Goal: Task Accomplishment & Management: Complete application form

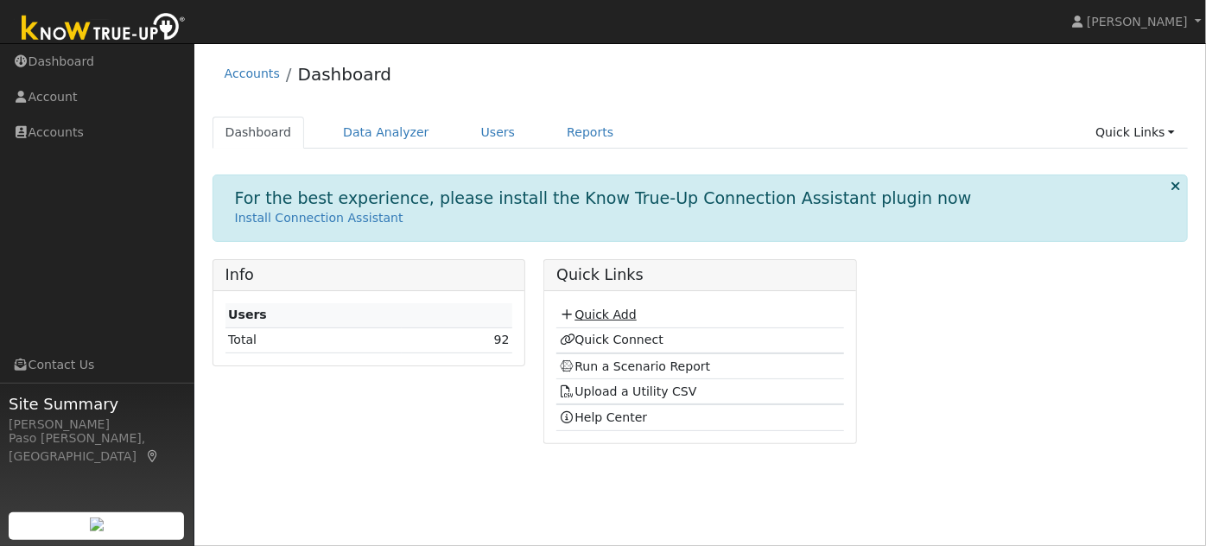
click at [601, 310] on link "Quick Add" at bounding box center [598, 314] width 77 height 14
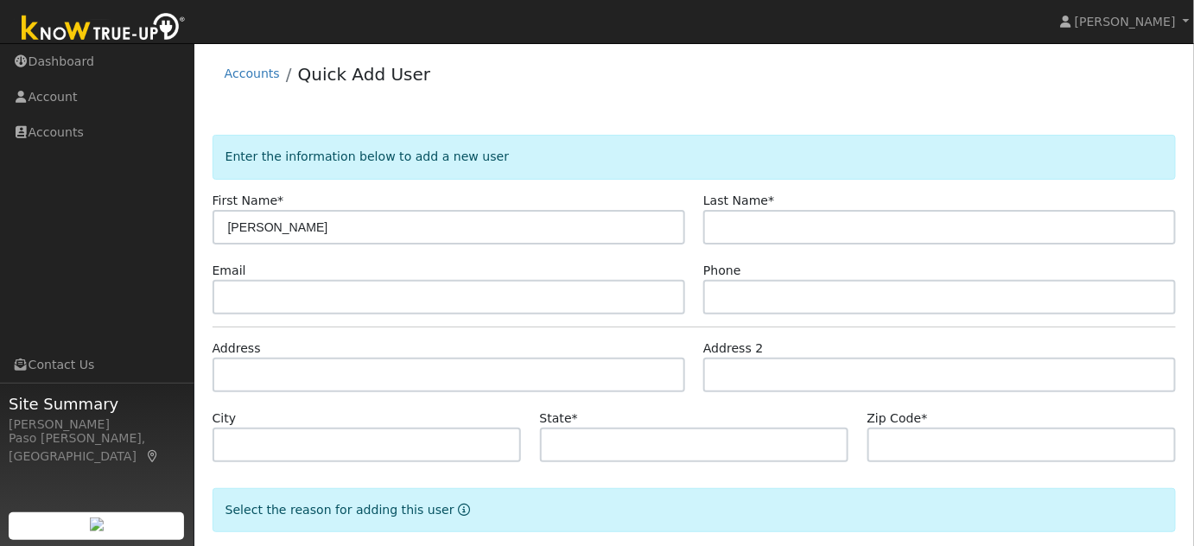
type input "[PERSON_NAME]"
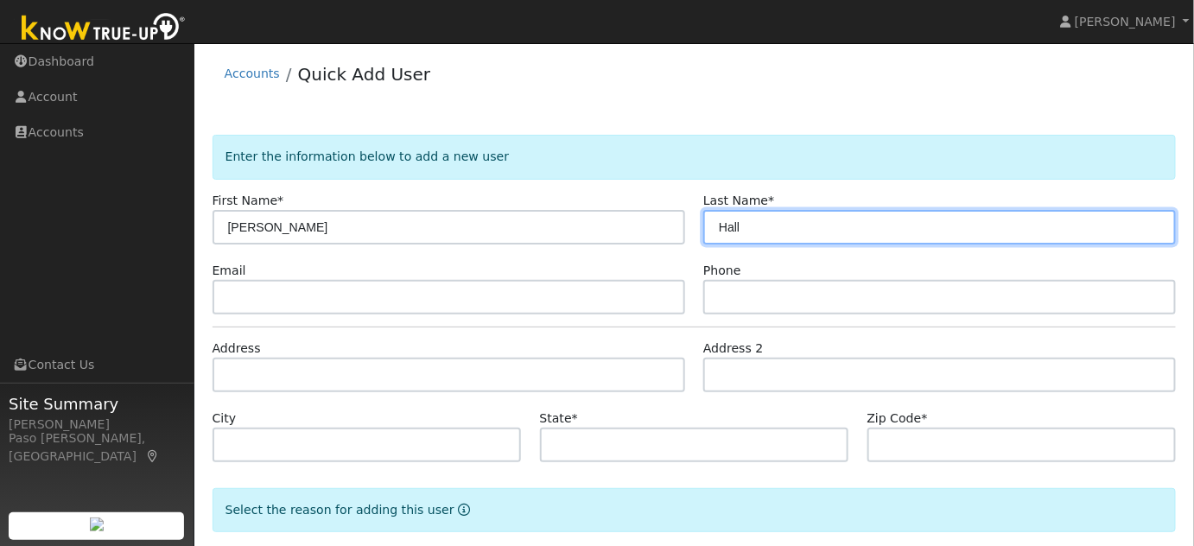
type input "Hall"
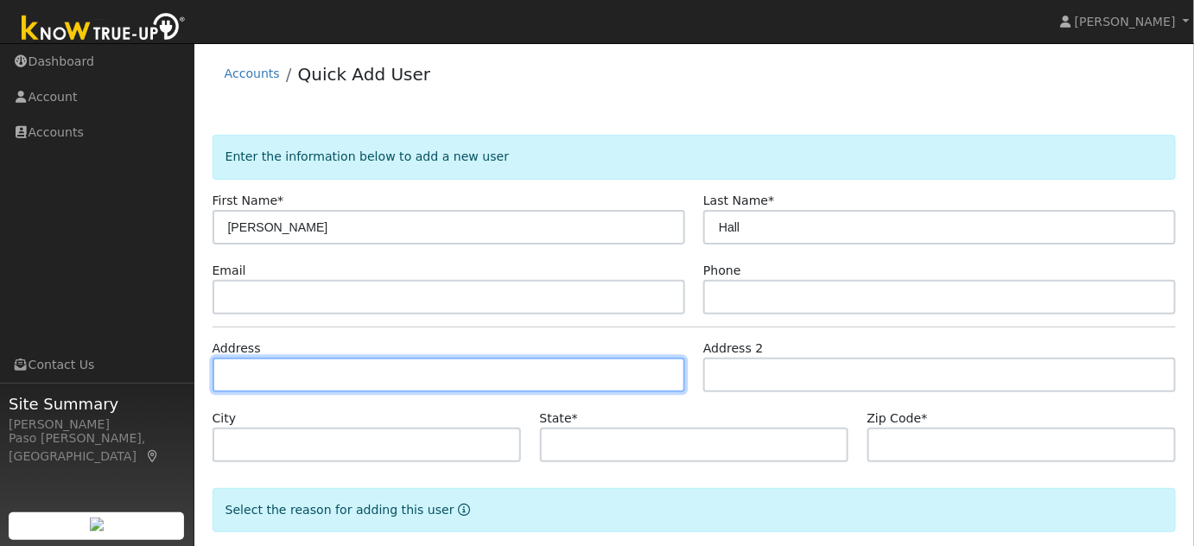
click at [284, 371] on input "text" at bounding box center [448, 375] width 472 height 35
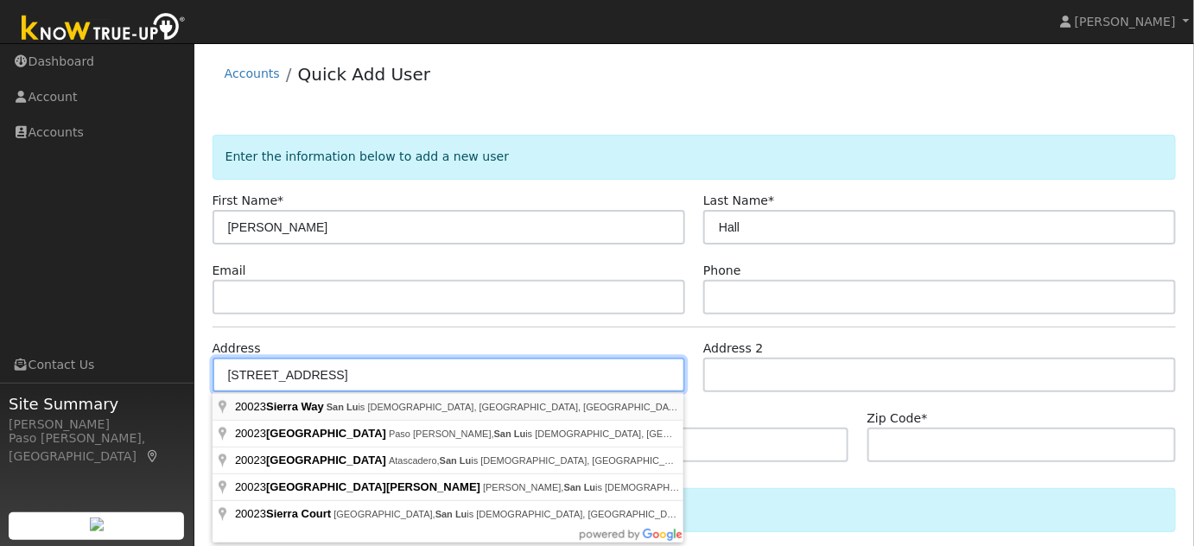
type input "Sierra Way"
type input "San Luis Obispo"
type input "CA"
type input "93401"
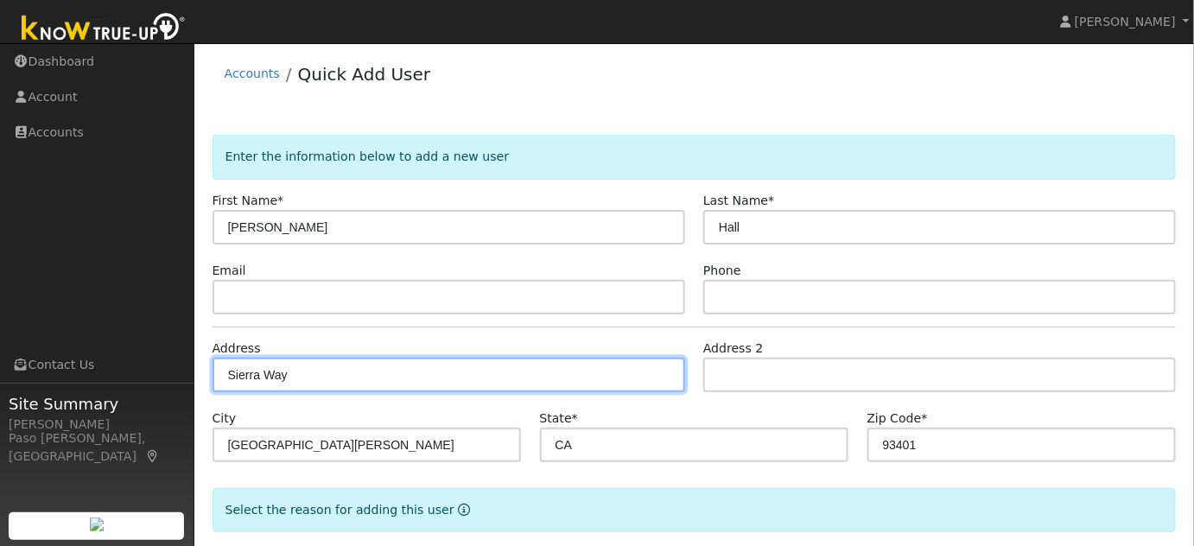
click at [228, 382] on input "Sierra Way" at bounding box center [448, 375] width 472 height 35
type input "[STREET_ADDRESS]"
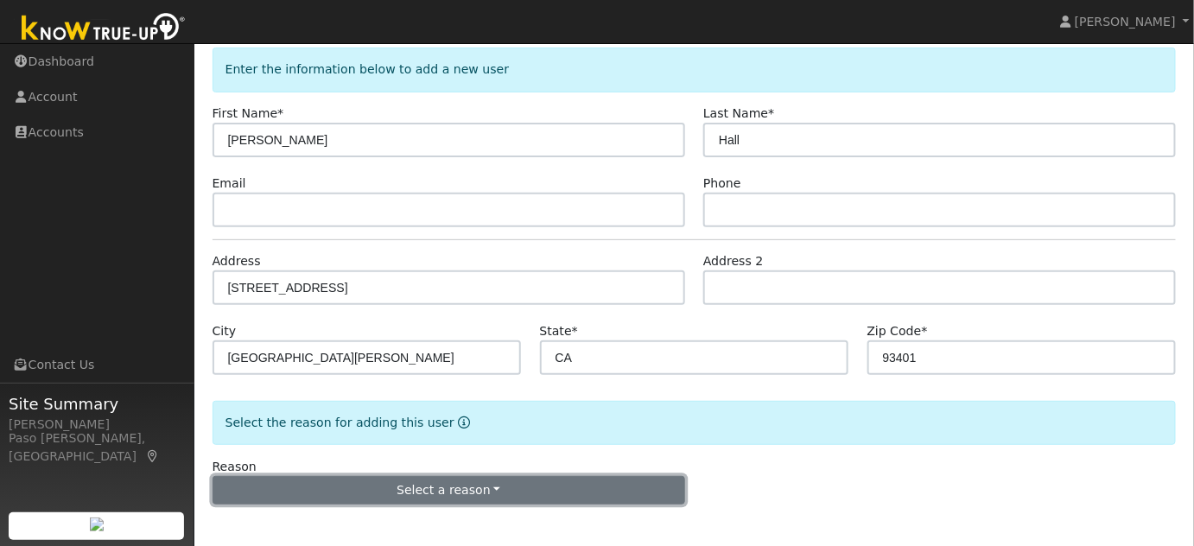
click at [442, 491] on button "Select a reason" at bounding box center [448, 490] width 472 height 29
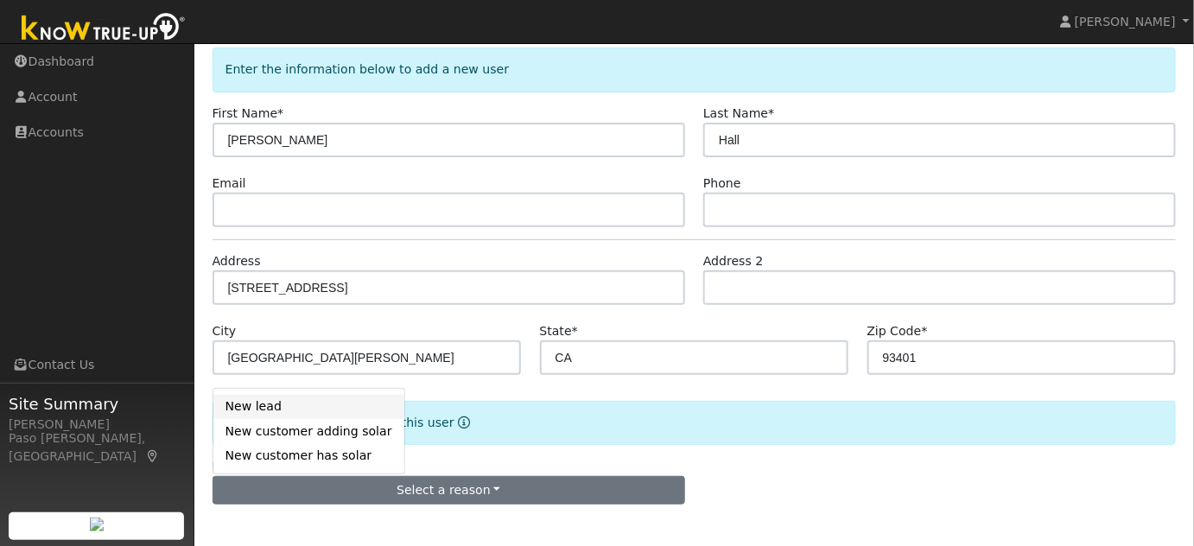
click at [232, 403] on link "New lead" at bounding box center [308, 407] width 191 height 24
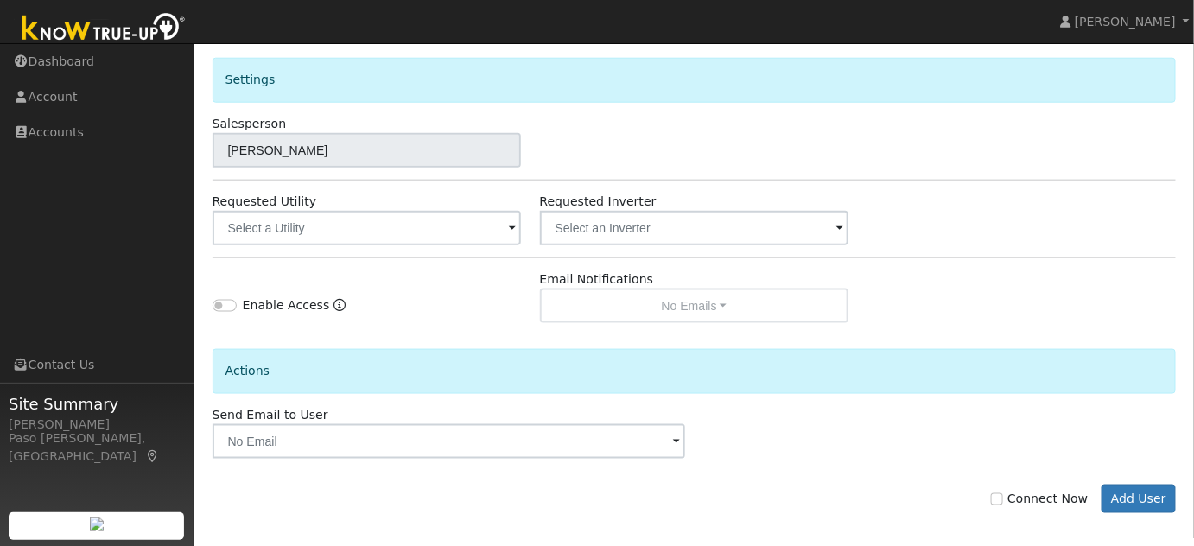
scroll to position [567, 0]
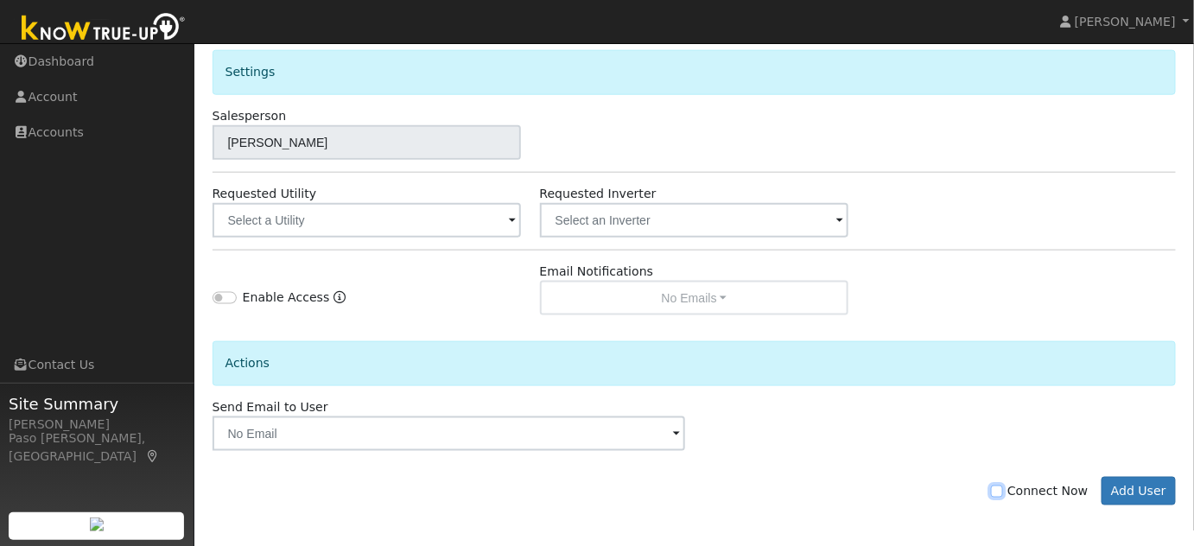
click at [1003, 490] on input "Connect Now" at bounding box center [997, 491] width 12 height 12
checkbox input "true"
click at [1152, 490] on button "Add User" at bounding box center [1138, 491] width 75 height 29
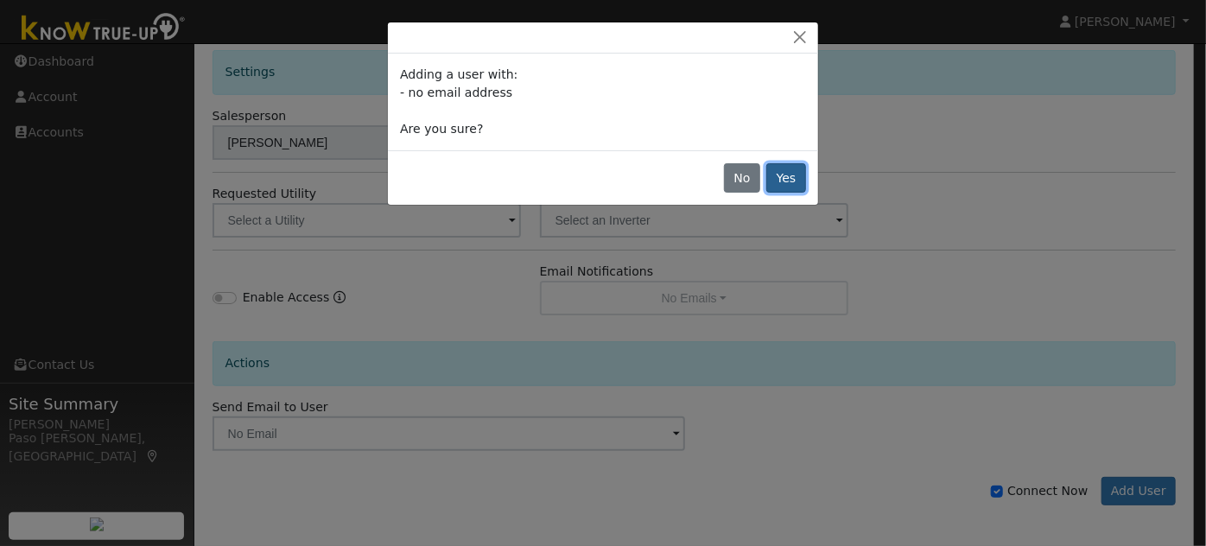
click at [788, 174] on button "Yes" at bounding box center [786, 177] width 40 height 29
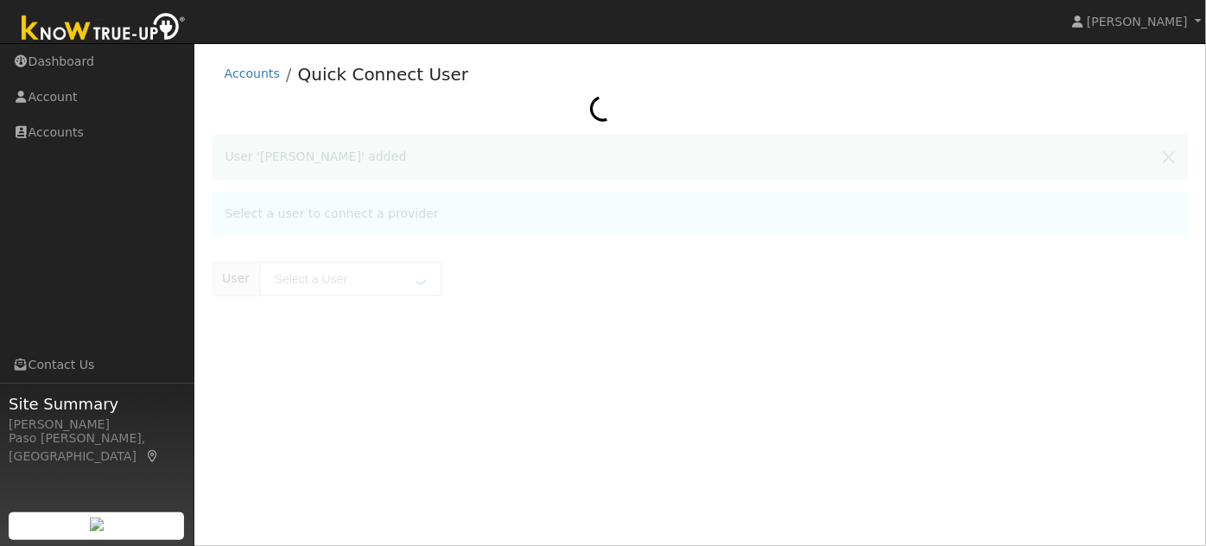
type input "[PERSON_NAME]"
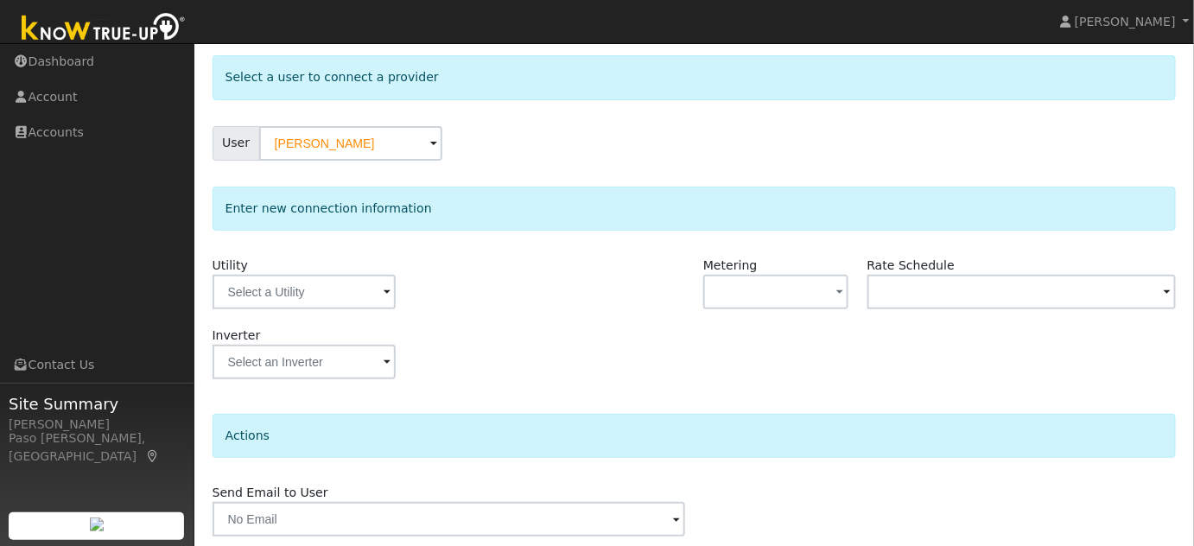
scroll to position [140, 0]
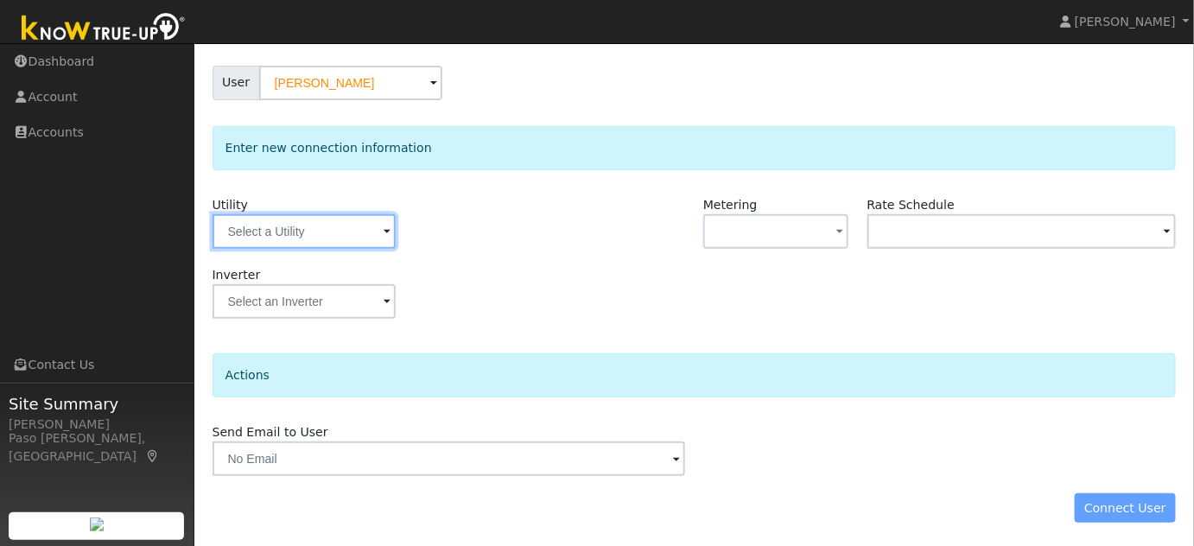
click at [356, 239] on input "text" at bounding box center [303, 231] width 183 height 35
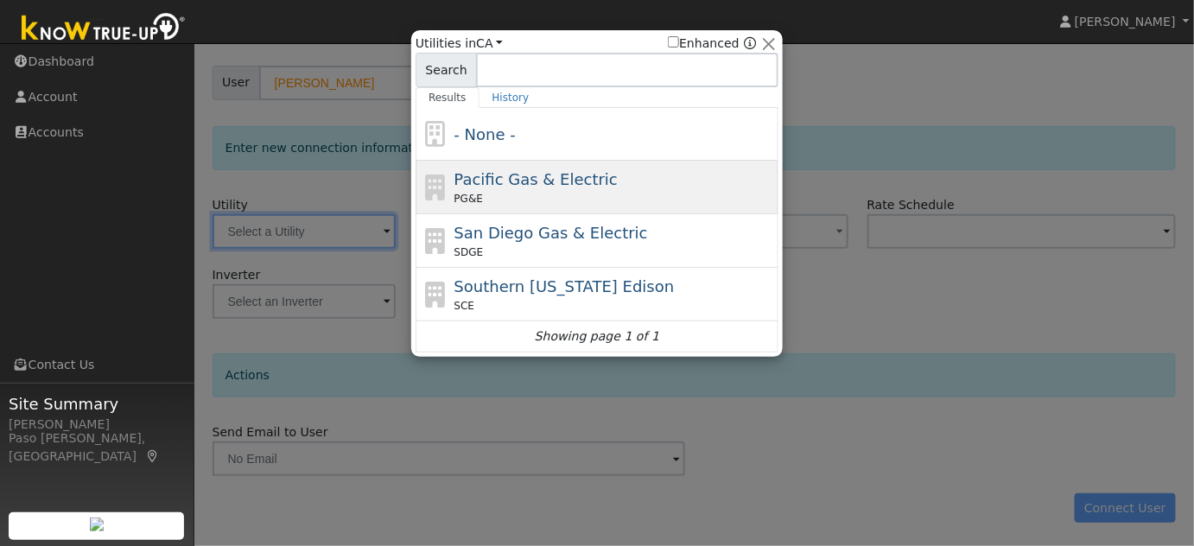
click at [571, 172] on span "Pacific Gas & Electric" at bounding box center [535, 179] width 163 height 18
type input "PG&E"
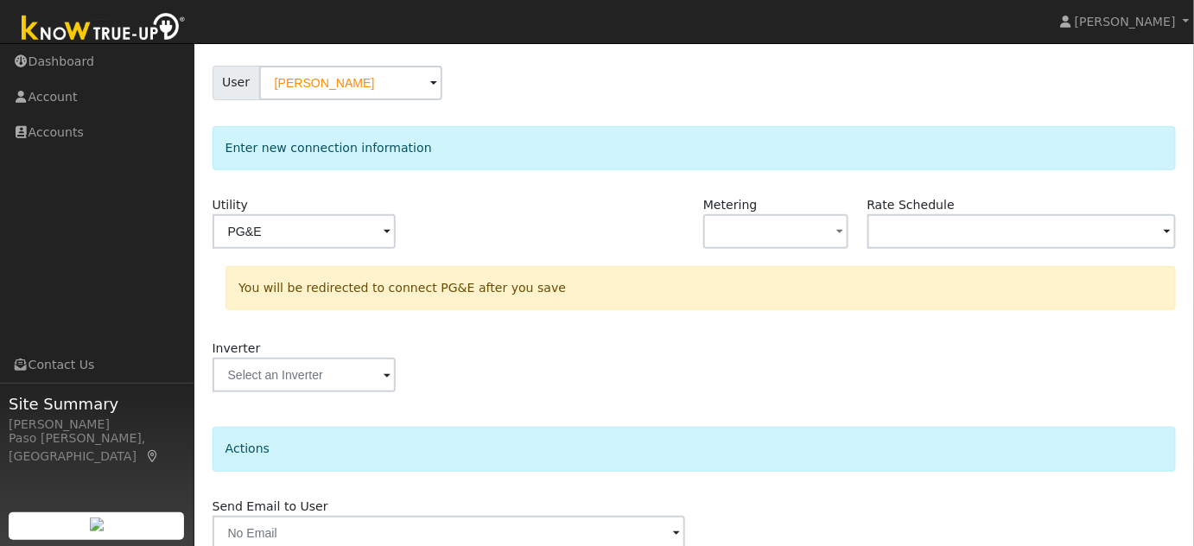
scroll to position [214, 0]
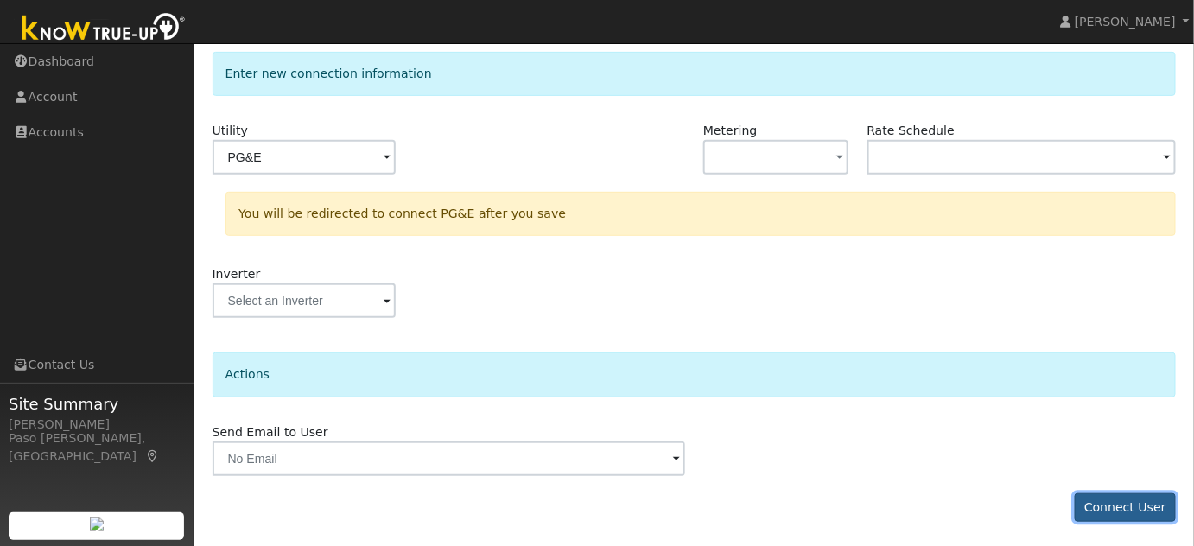
click at [1131, 515] on button "Connect User" at bounding box center [1125, 507] width 102 height 29
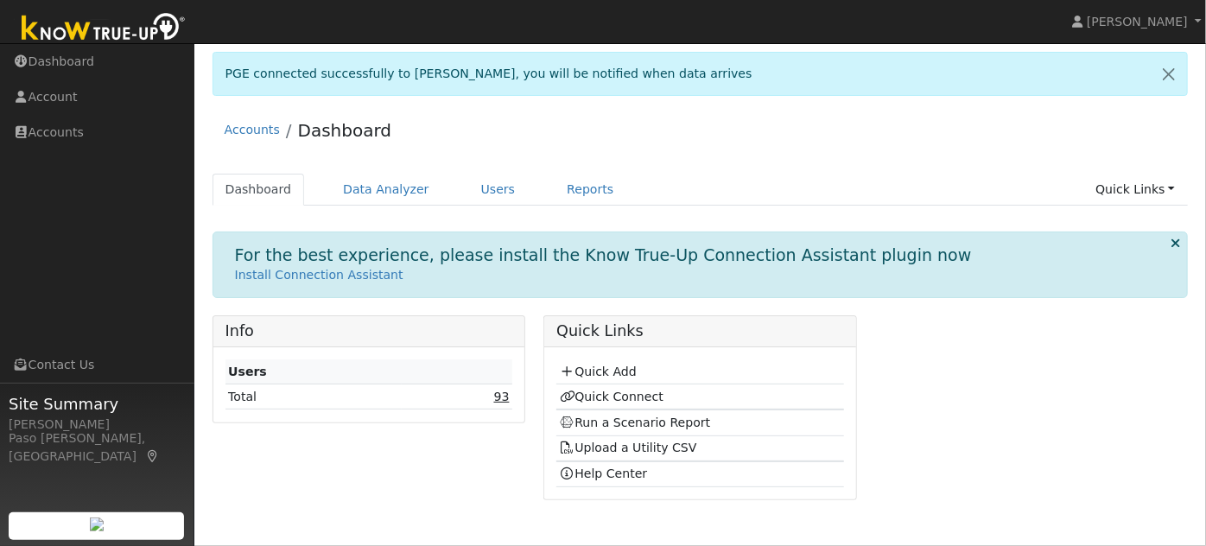
click at [496, 390] on link "93" at bounding box center [502, 397] width 16 height 14
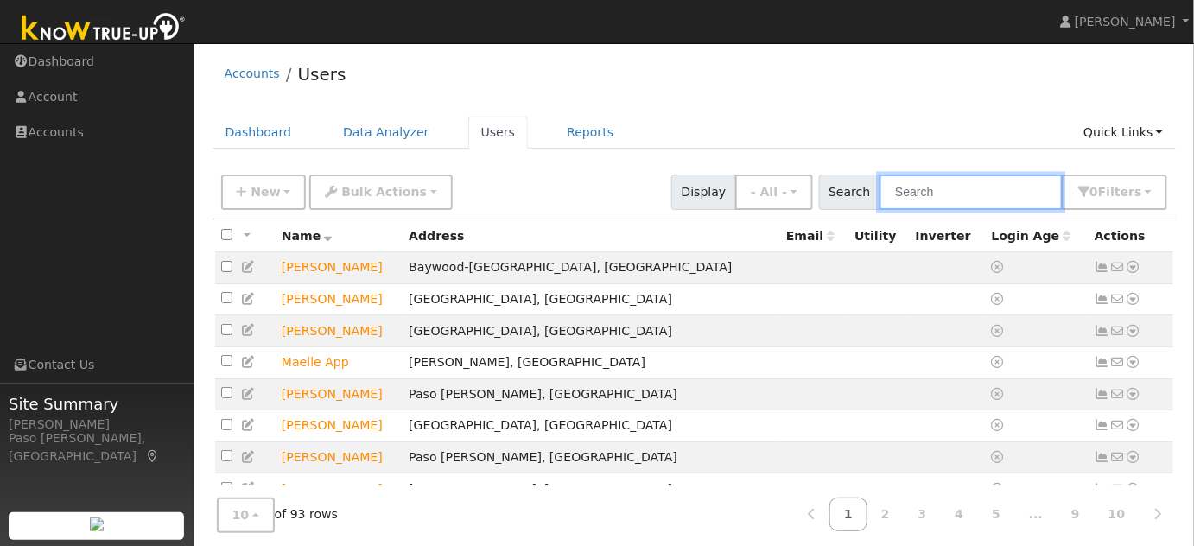
click at [954, 183] on input "text" at bounding box center [970, 191] width 183 height 35
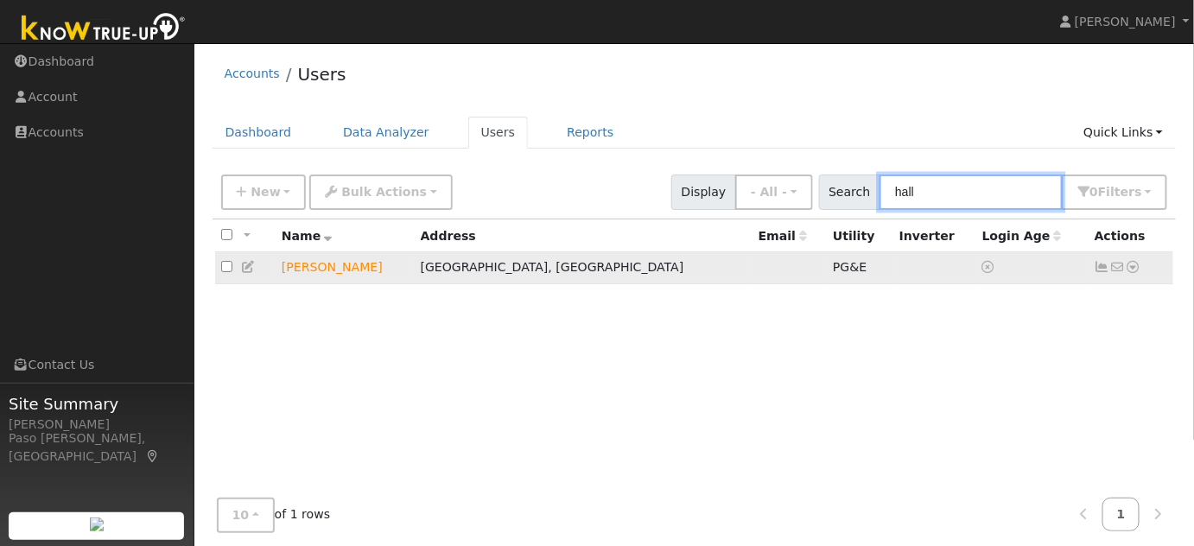
type input "hall"
click at [1136, 267] on icon at bounding box center [1133, 267] width 16 height 12
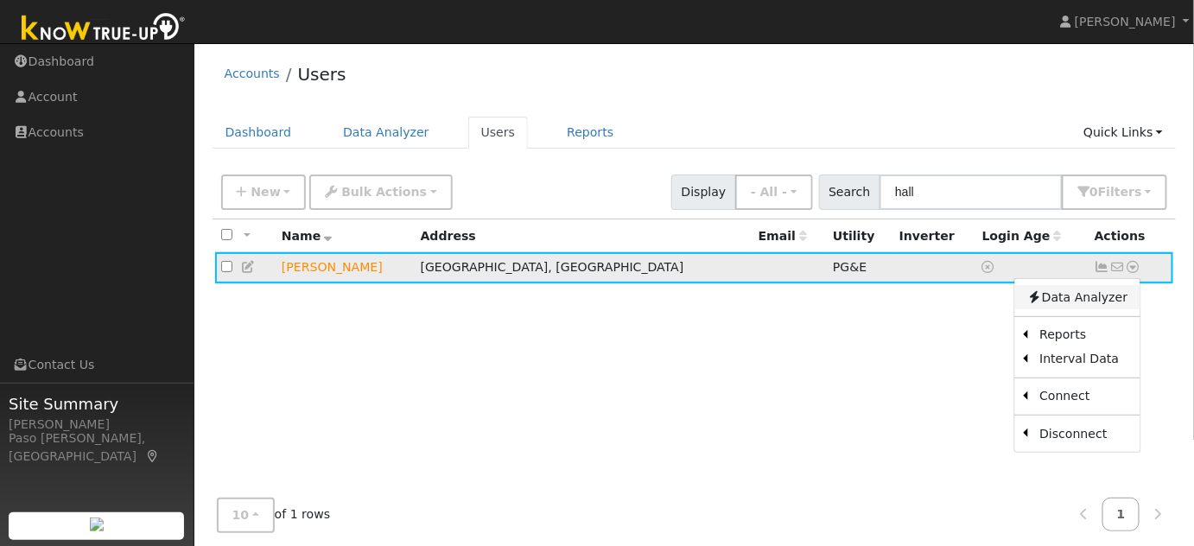
click at [1093, 298] on link "Data Analyzer" at bounding box center [1076, 297] width 125 height 24
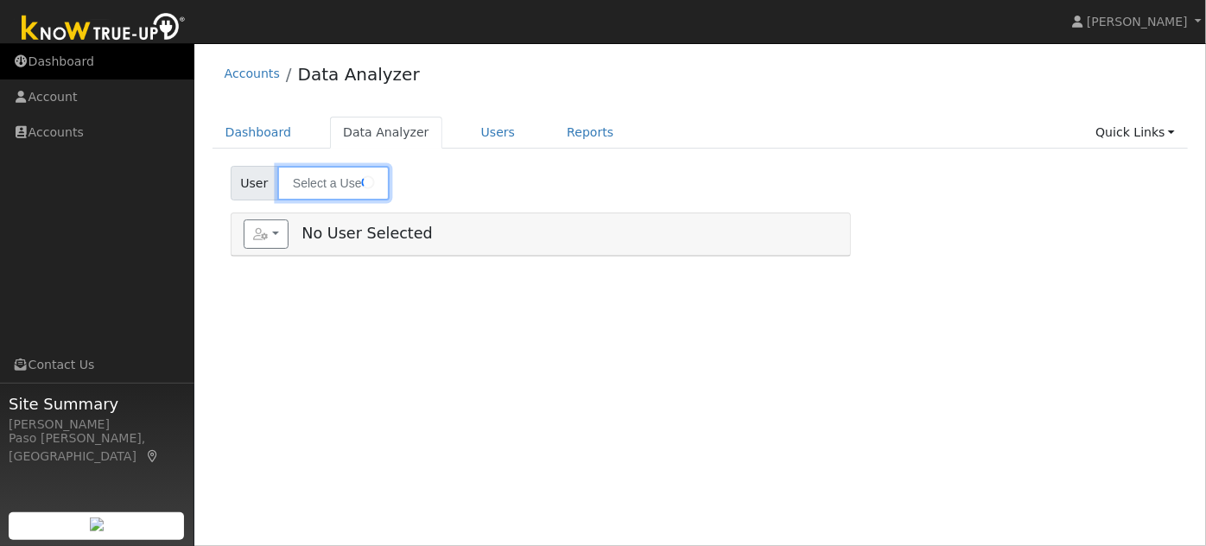
type input "[PERSON_NAME]"
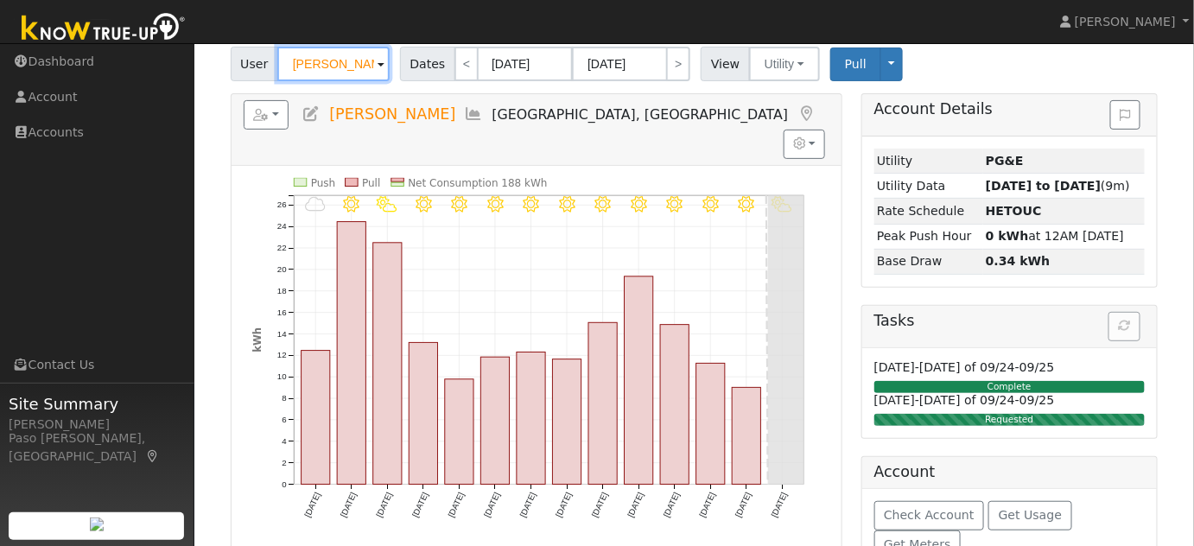
scroll to position [127, 0]
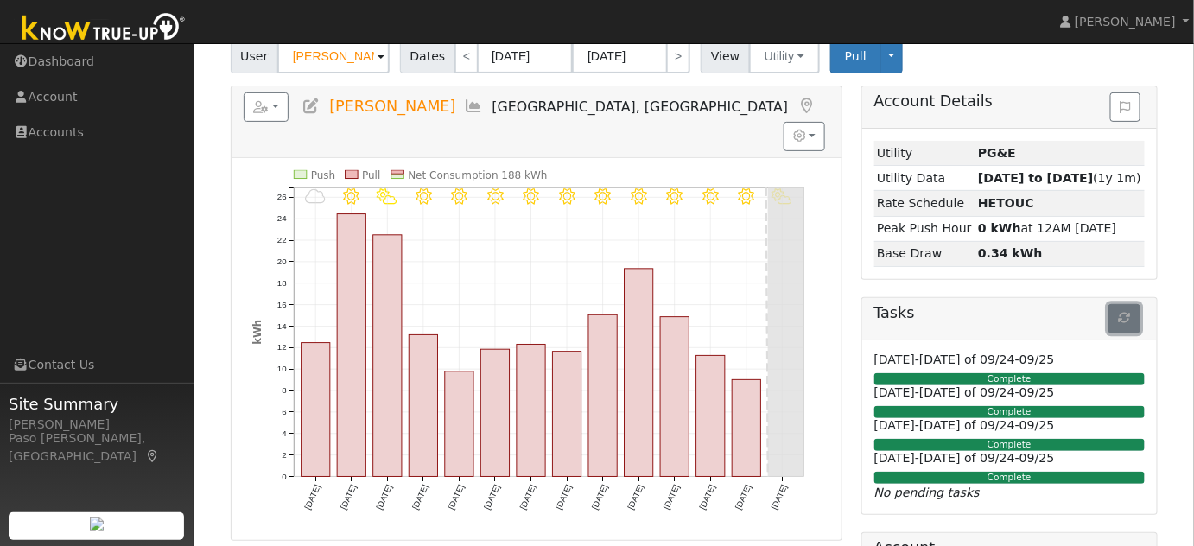
click at [1123, 318] on icon "button" at bounding box center [1125, 318] width 12 height 12
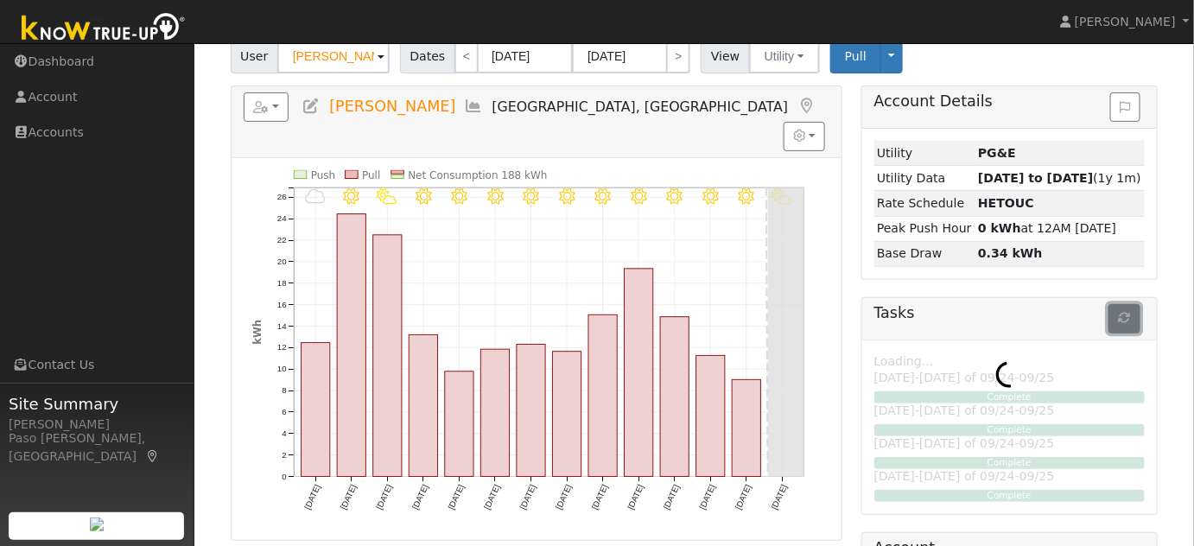
scroll to position [98, 0]
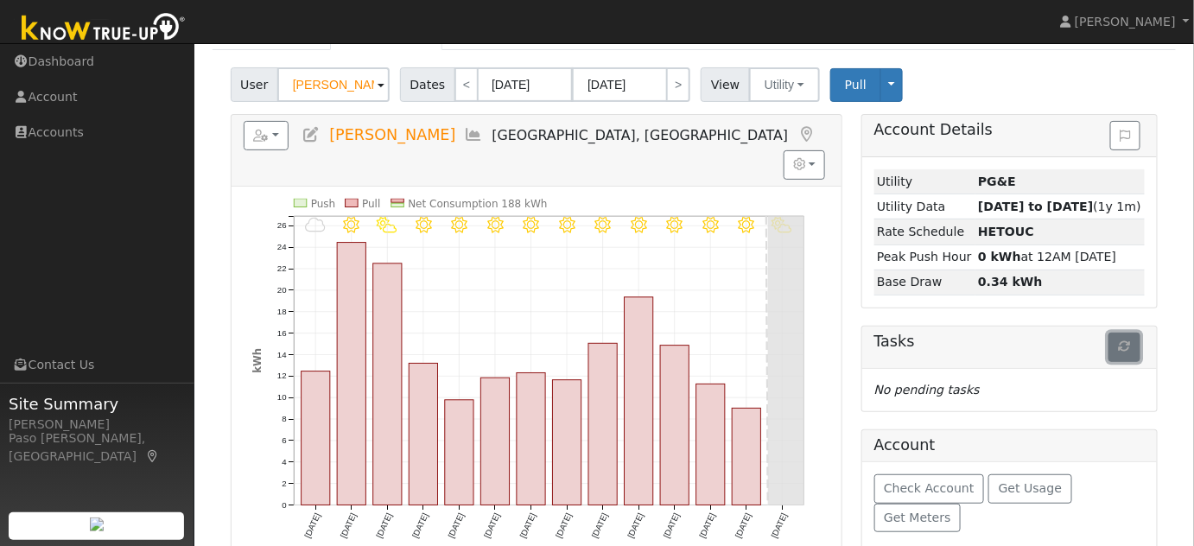
click at [1131, 352] on button "button" at bounding box center [1124, 347] width 32 height 29
click at [284, 124] on button "button" at bounding box center [267, 135] width 46 height 29
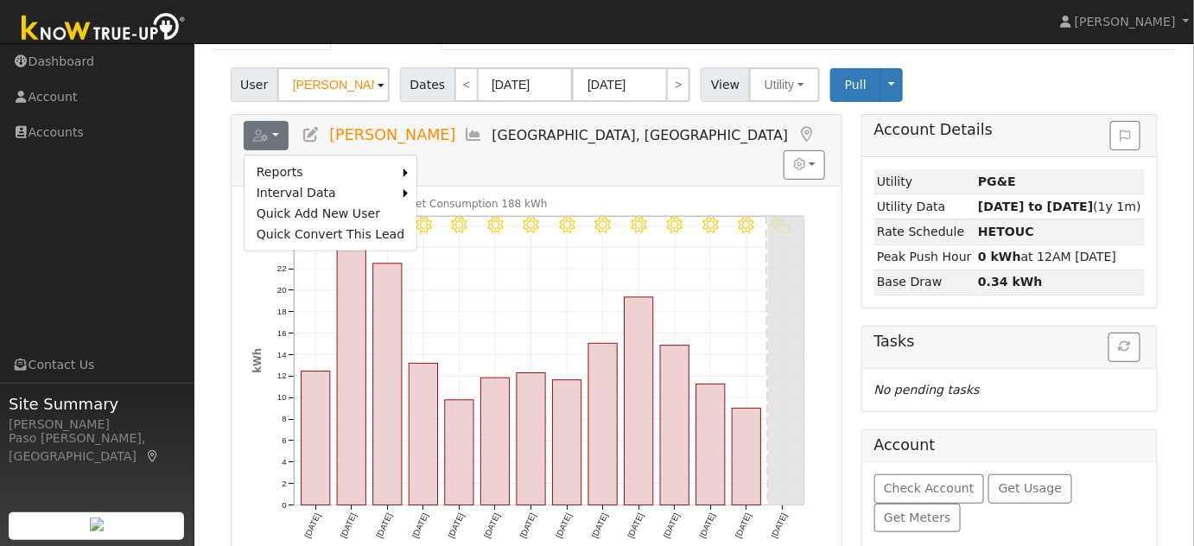
drag, startPoint x: 432, startPoint y: 215, endPoint x: 429, endPoint y: 203, distance: 12.4
click at [0, 0] on link "Export to CSV" at bounding box center [0, 0] width 0 height 0
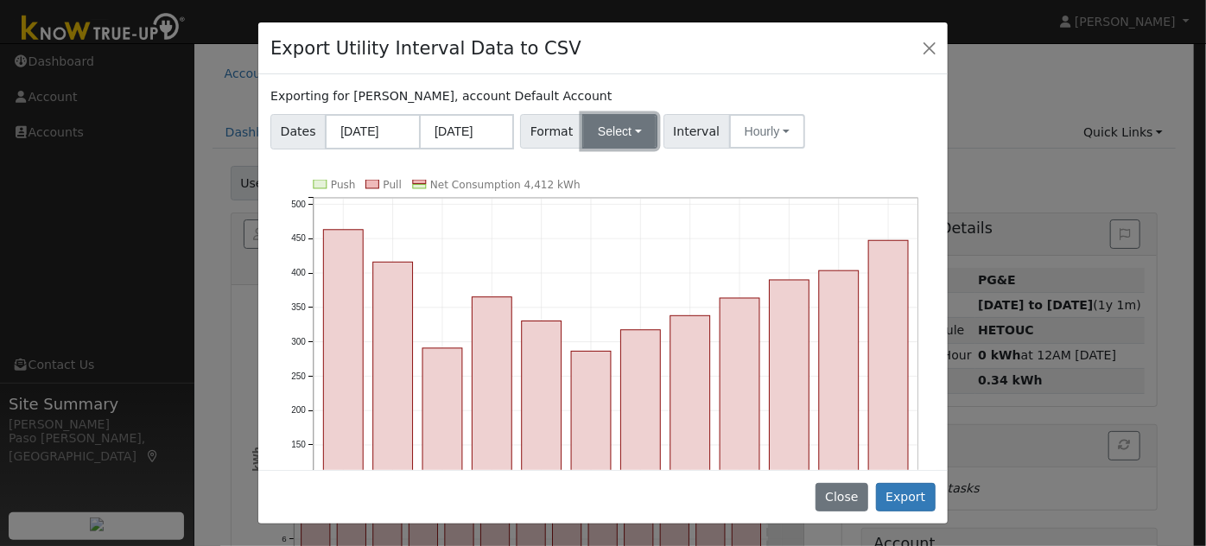
click at [608, 133] on button "Select" at bounding box center [619, 131] width 75 height 35
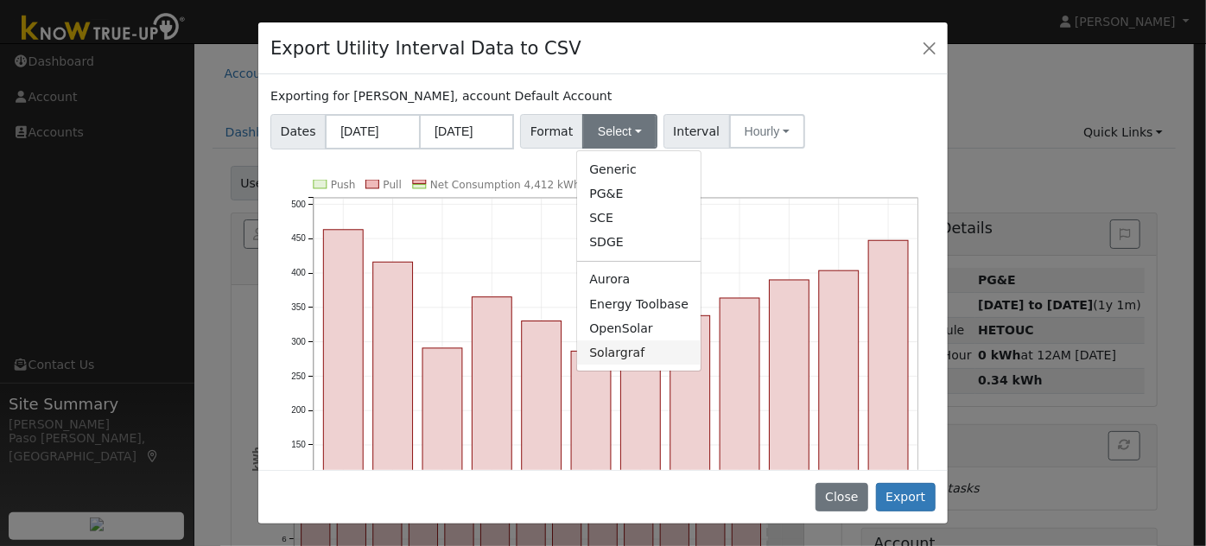
click at [624, 347] on link "Solargraf" at bounding box center [639, 352] width 124 height 24
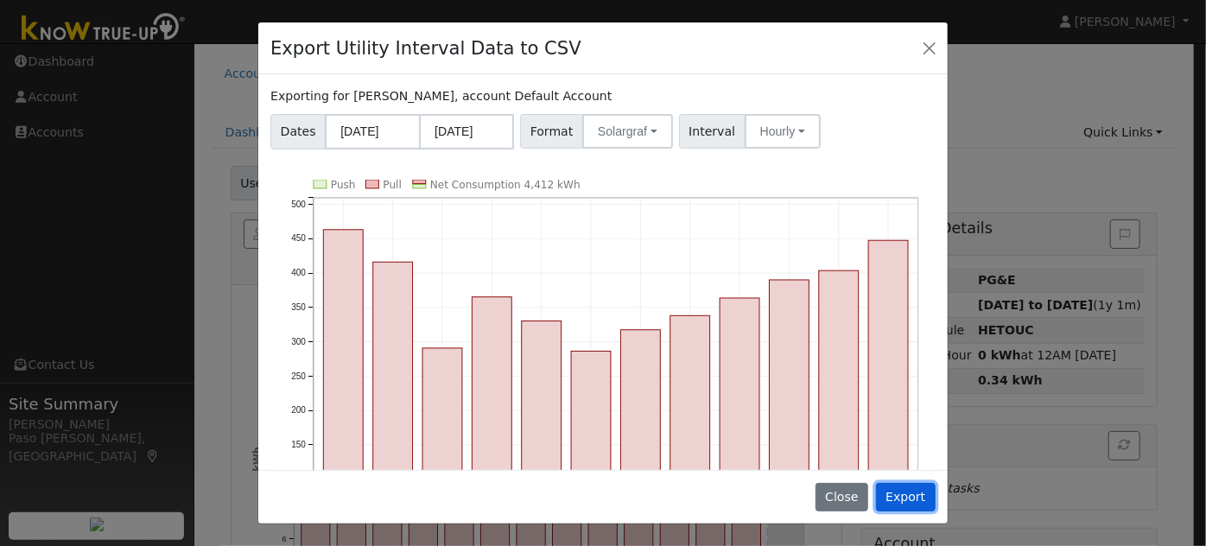
click at [911, 497] on button "Export" at bounding box center [906, 497] width 60 height 29
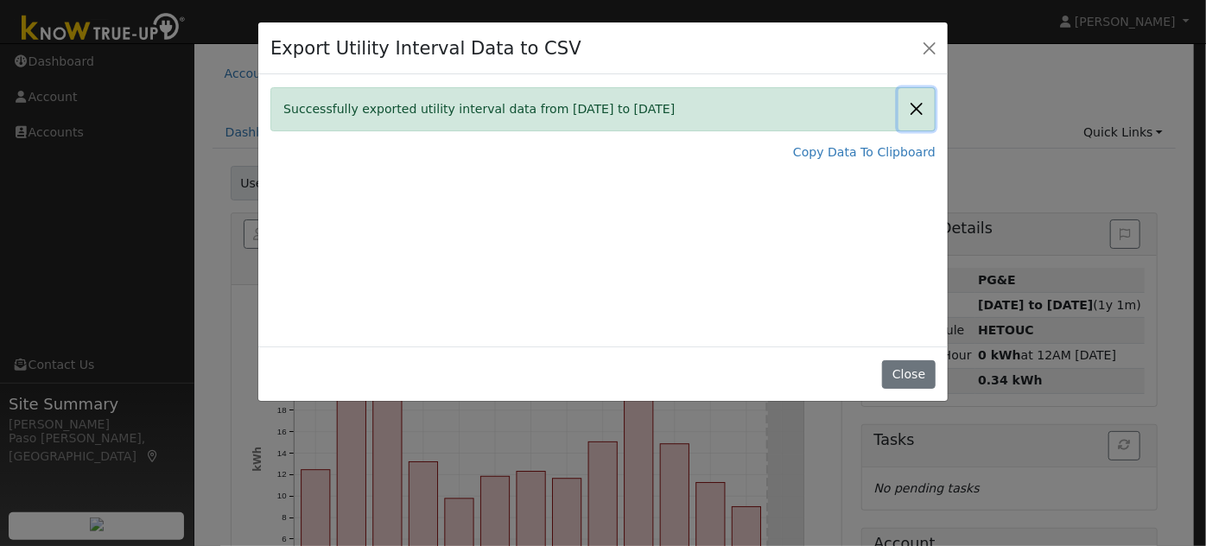
click at [909, 108] on button "Close" at bounding box center [916, 109] width 36 height 42
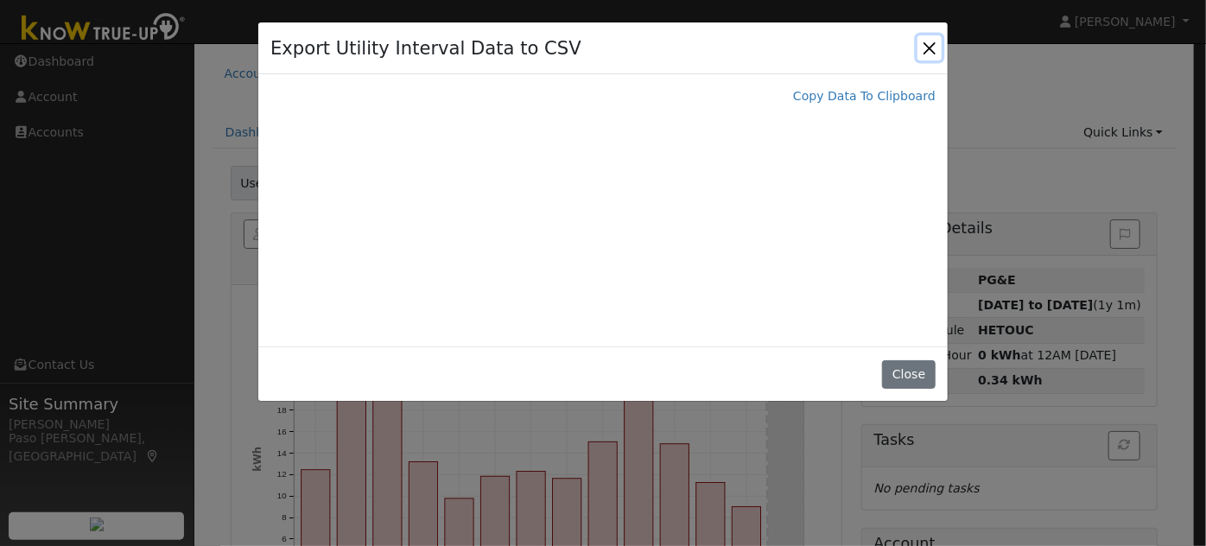
click at [930, 41] on button "Close" at bounding box center [929, 47] width 24 height 24
